Goal: Task Accomplishment & Management: Use online tool/utility

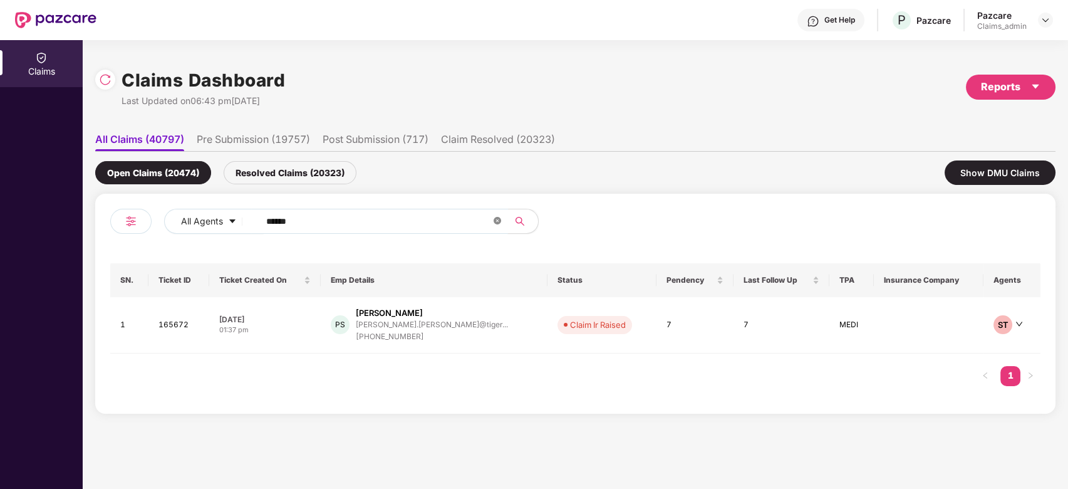
click at [498, 221] on icon "close-circle" at bounding box center [498, 221] width 8 height 8
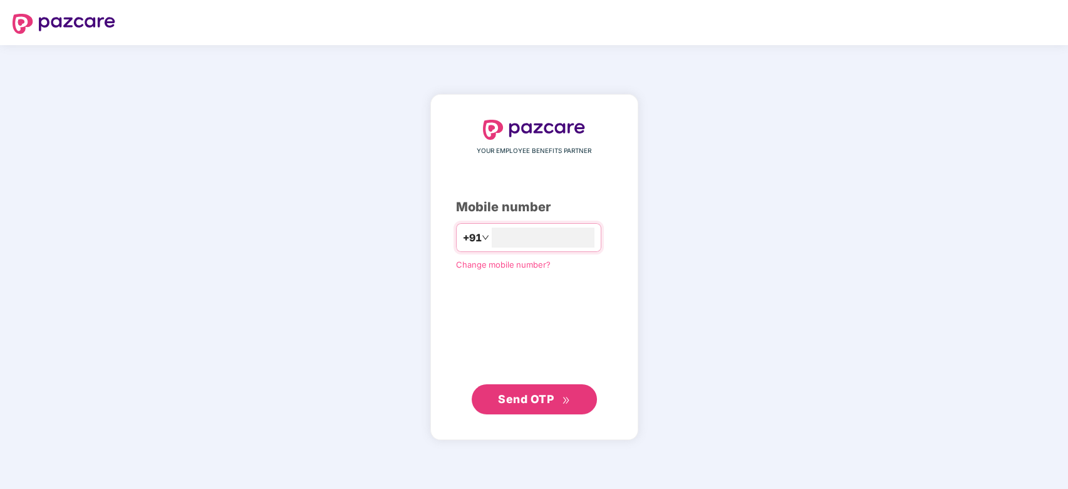
type input "**********"
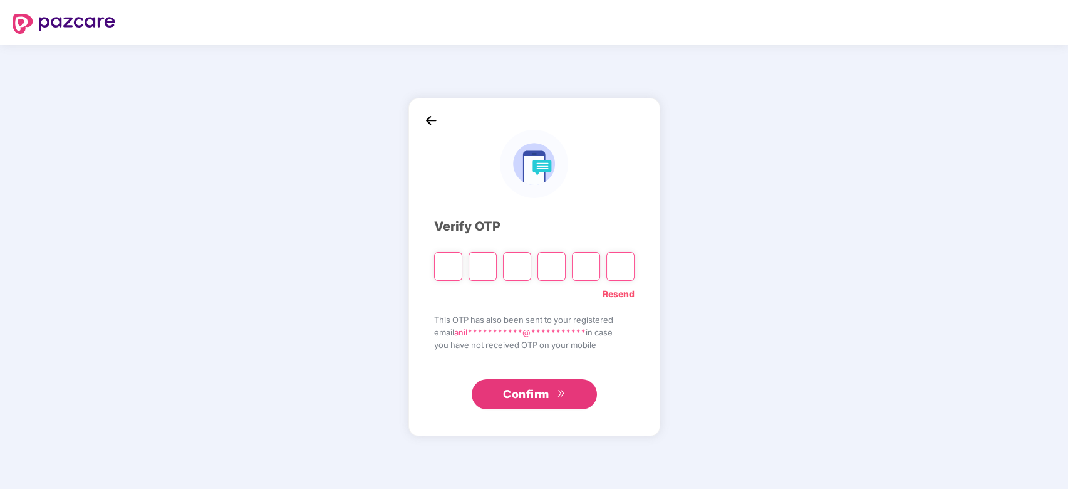
type input "*"
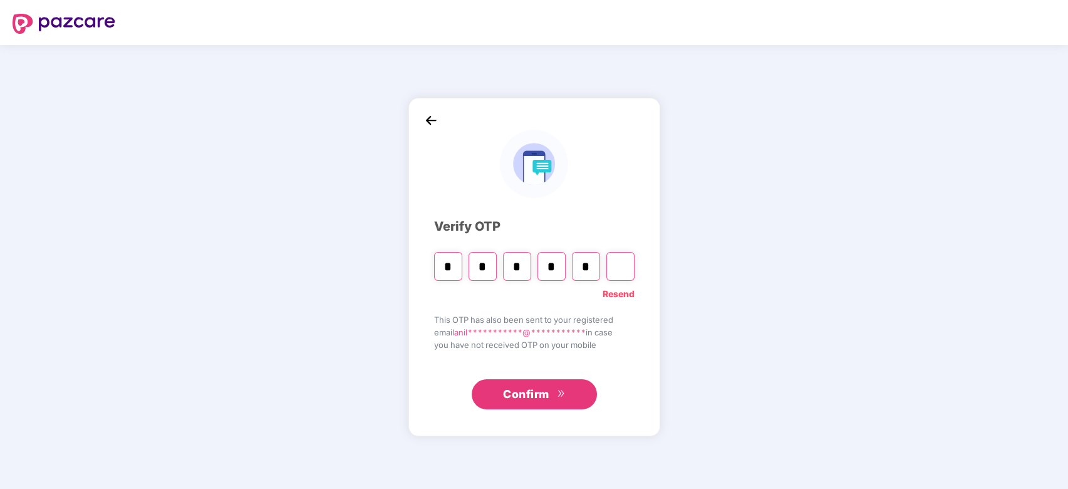
type input "*"
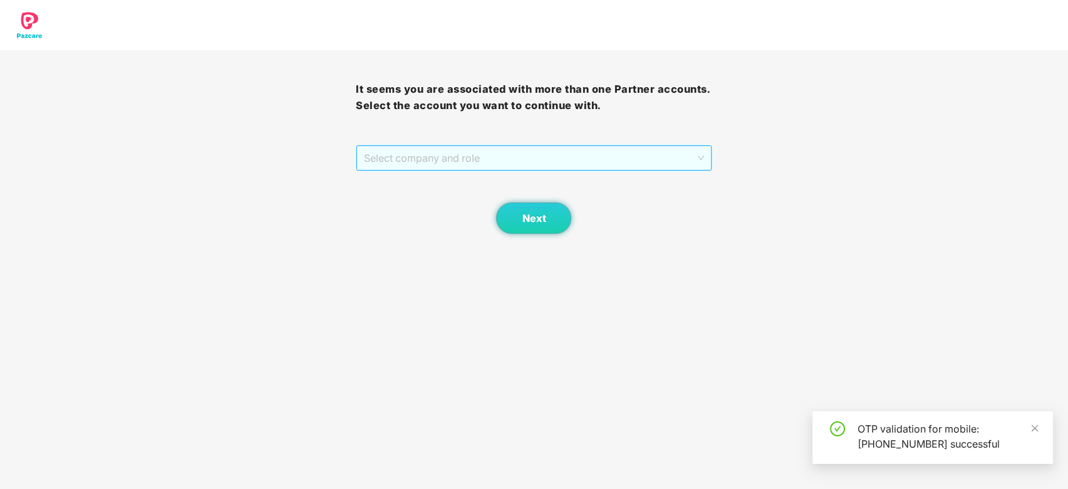
click at [506, 150] on span "Select company and role" at bounding box center [533, 158] width 339 height 24
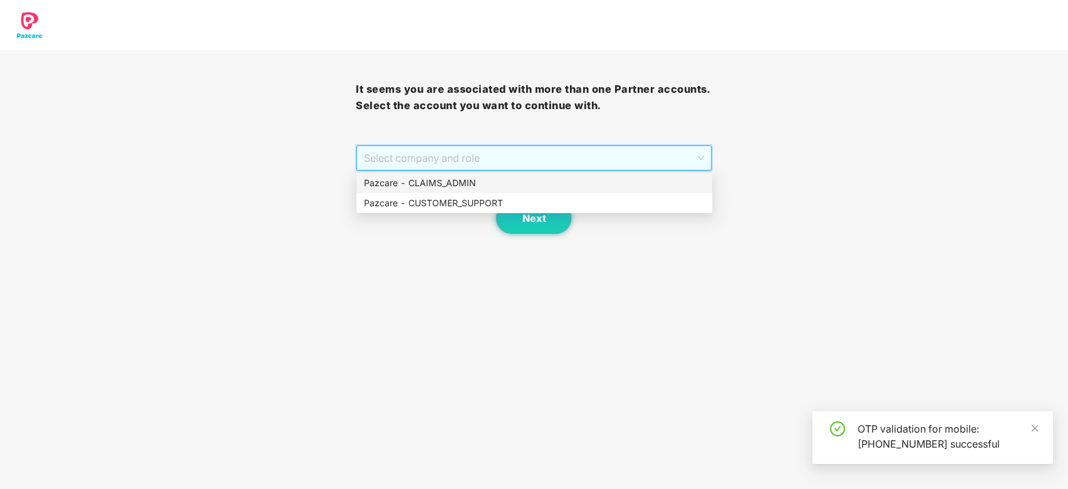
click at [486, 187] on div "Pazcare - CLAIMS_ADMIN" at bounding box center [534, 183] width 341 height 14
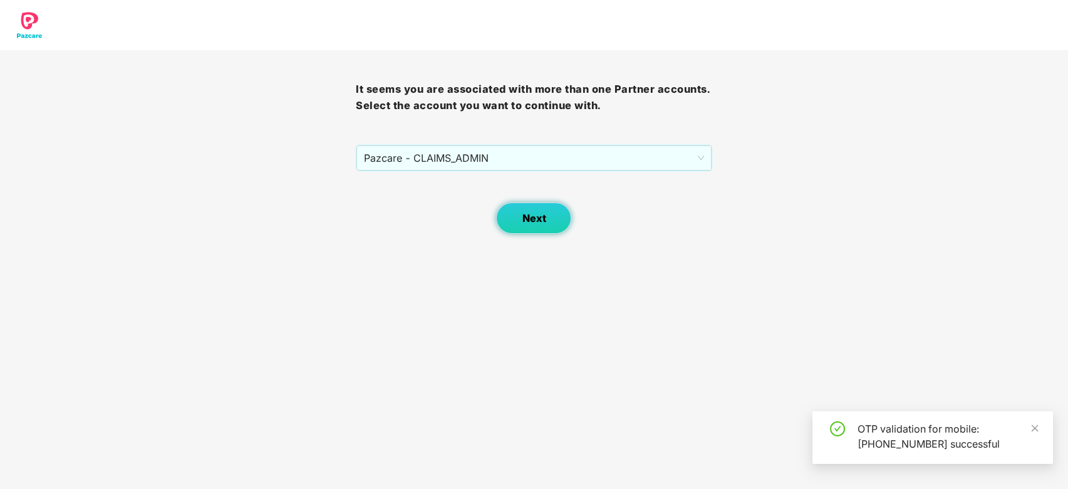
click at [514, 229] on button "Next" at bounding box center [533, 217] width 75 height 31
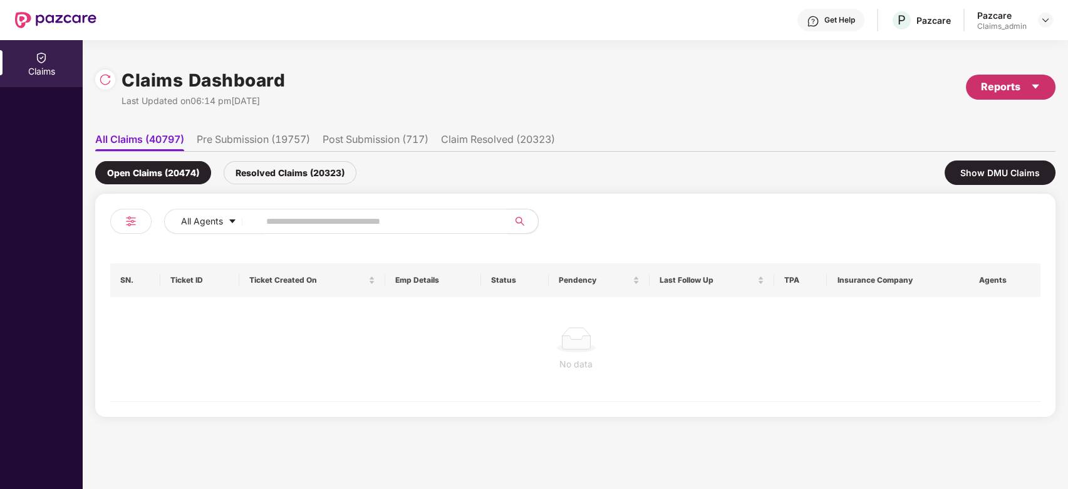
click at [1032, 88] on icon "caret-down" at bounding box center [1035, 86] width 10 height 10
click at [983, 143] on div "Claims Pendency Report" at bounding box center [957, 145] width 101 height 14
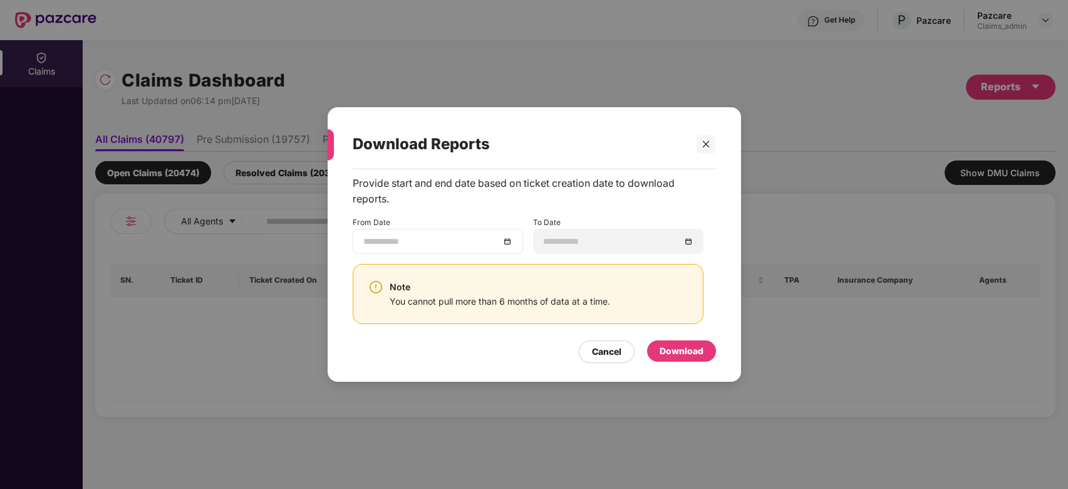
click at [419, 233] on div at bounding box center [438, 241] width 170 height 25
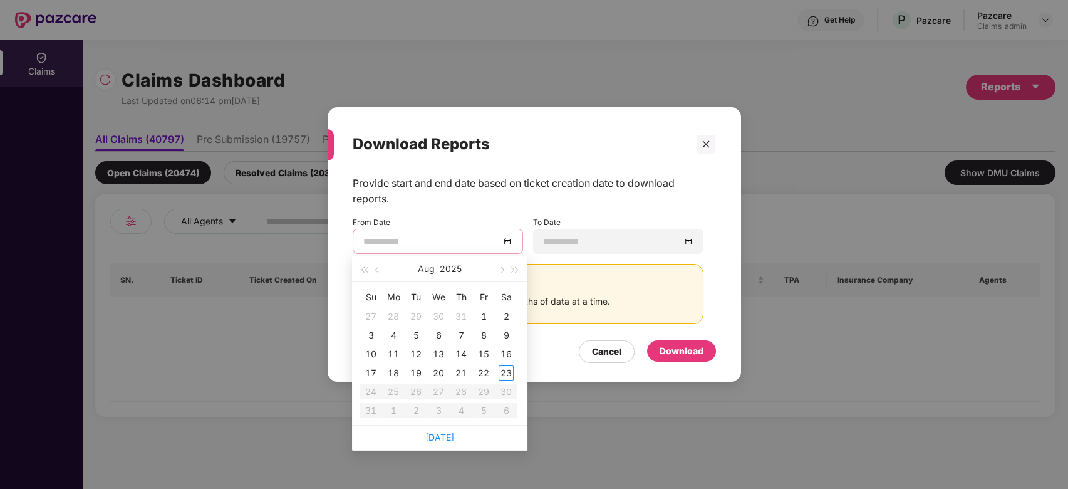
click at [420, 233] on div at bounding box center [438, 241] width 170 height 25
click at [380, 269] on span "button" at bounding box center [378, 270] width 6 height 6
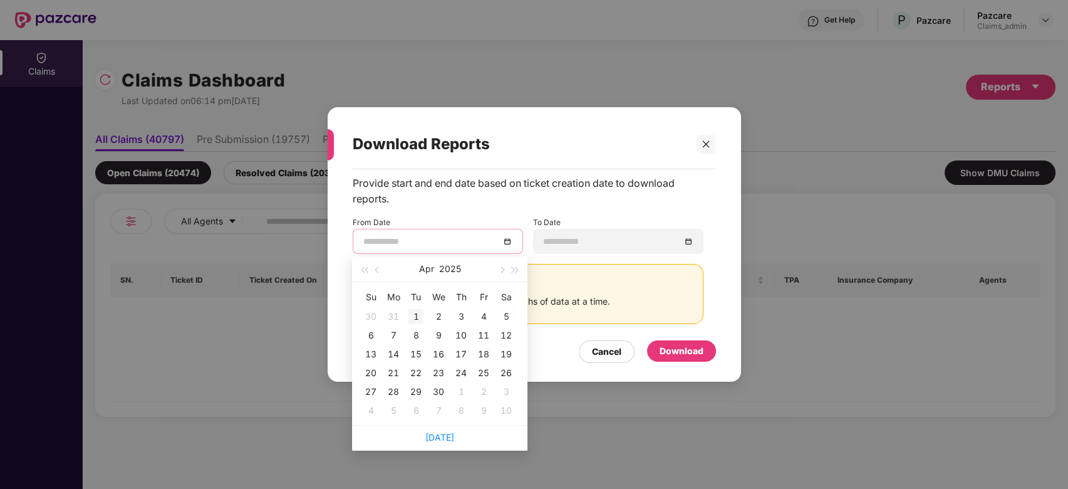
type input "**********"
click at [411, 316] on div "1" at bounding box center [415, 316] width 15 height 15
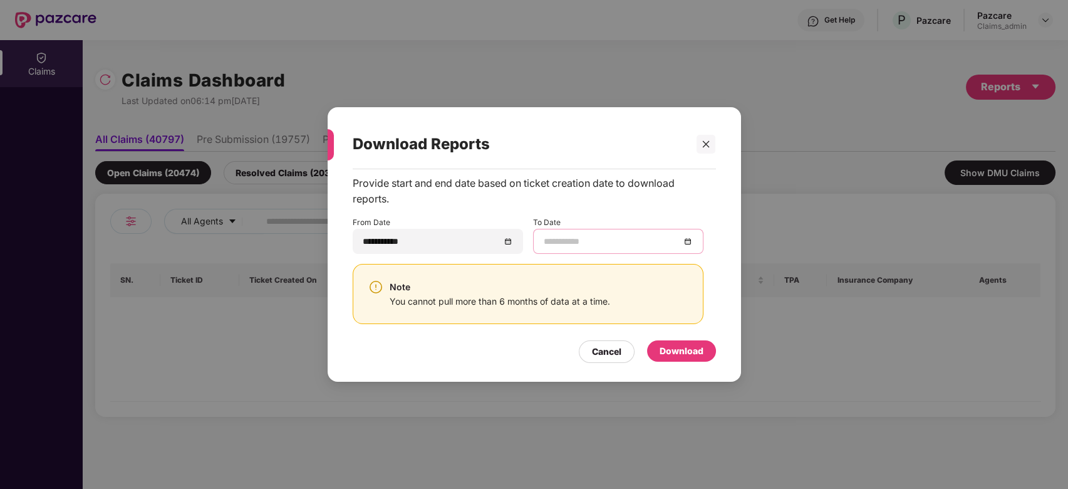
click at [626, 243] on input at bounding box center [612, 241] width 137 height 14
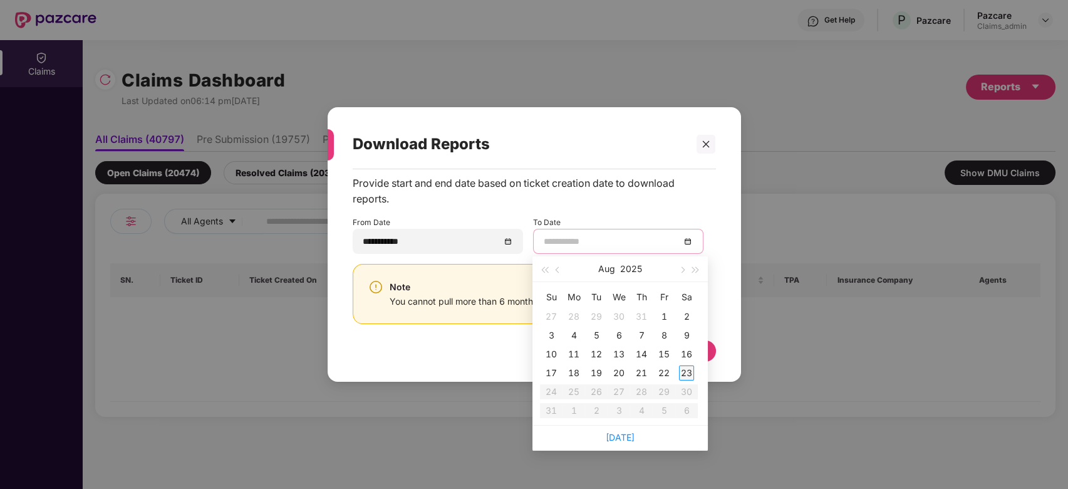
type input "**********"
click at [691, 376] on div "23" at bounding box center [686, 372] width 15 height 15
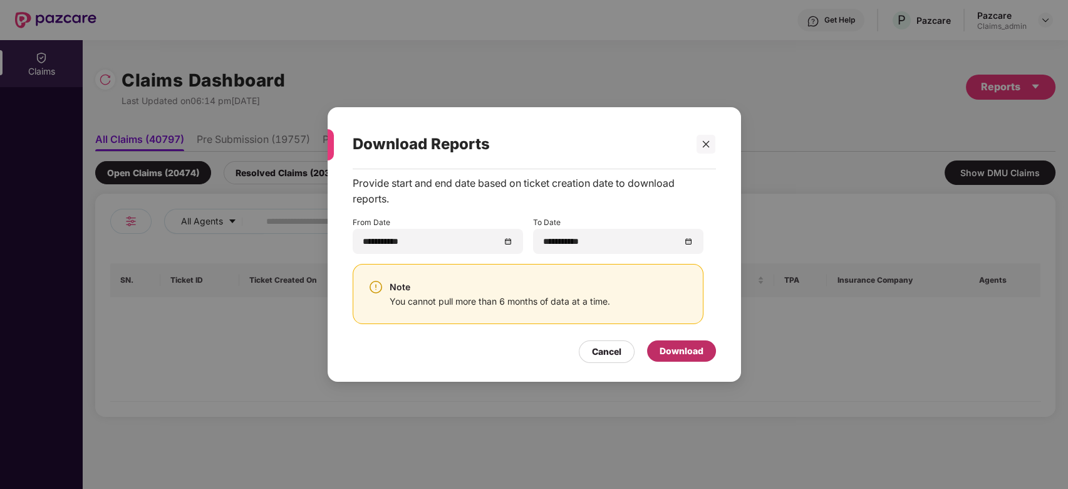
click at [697, 345] on div "Download" at bounding box center [682, 351] width 44 height 14
click at [705, 140] on icon "close" at bounding box center [706, 144] width 9 height 9
